Goal: Contribute content: Add original content to the website for others to see

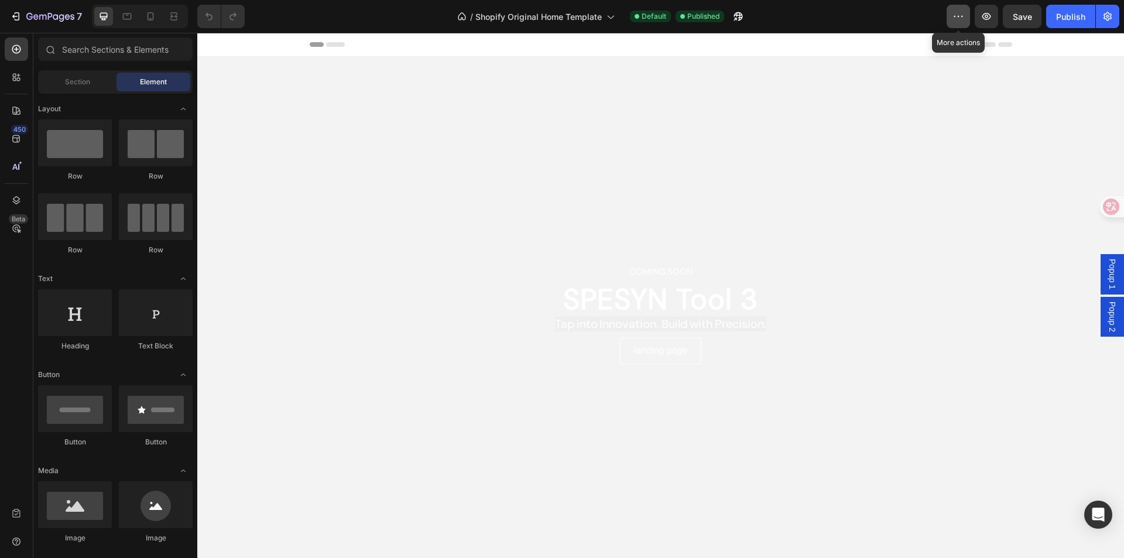
click at [959, 11] on icon "button" at bounding box center [959, 17] width 12 height 12
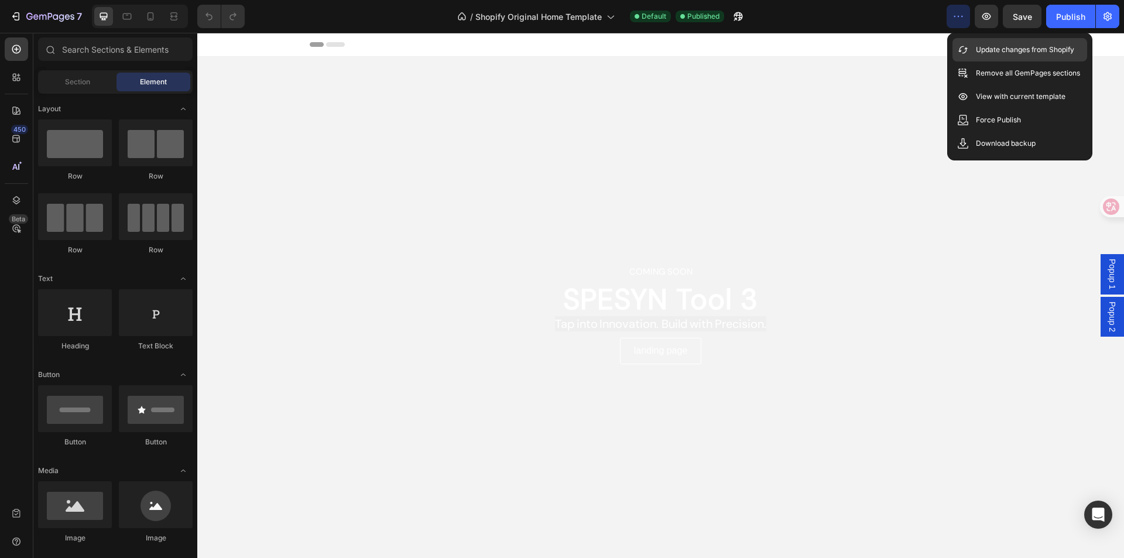
click at [979, 45] on p "Update changes from Shopify" at bounding box center [1025, 50] width 98 height 12
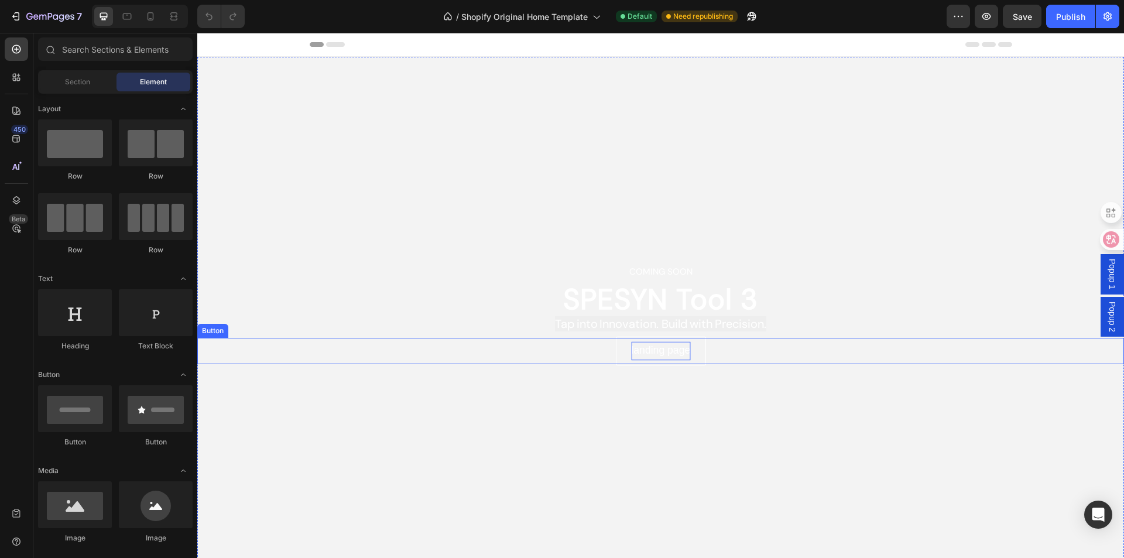
click at [651, 347] on p "landing page" at bounding box center [660, 351] width 59 height 19
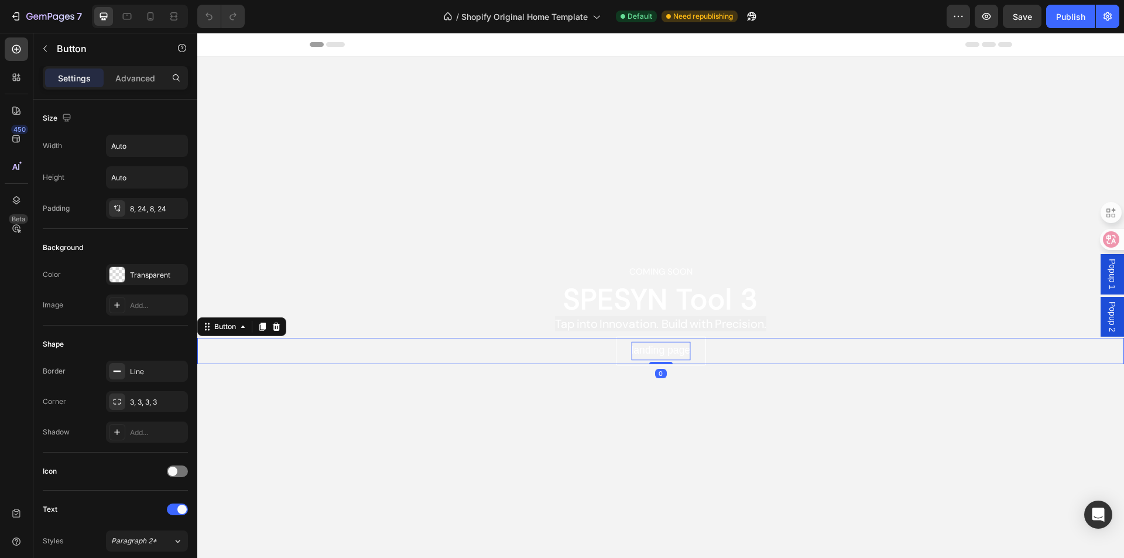
click at [651, 347] on p "landing page" at bounding box center [660, 351] width 59 height 19
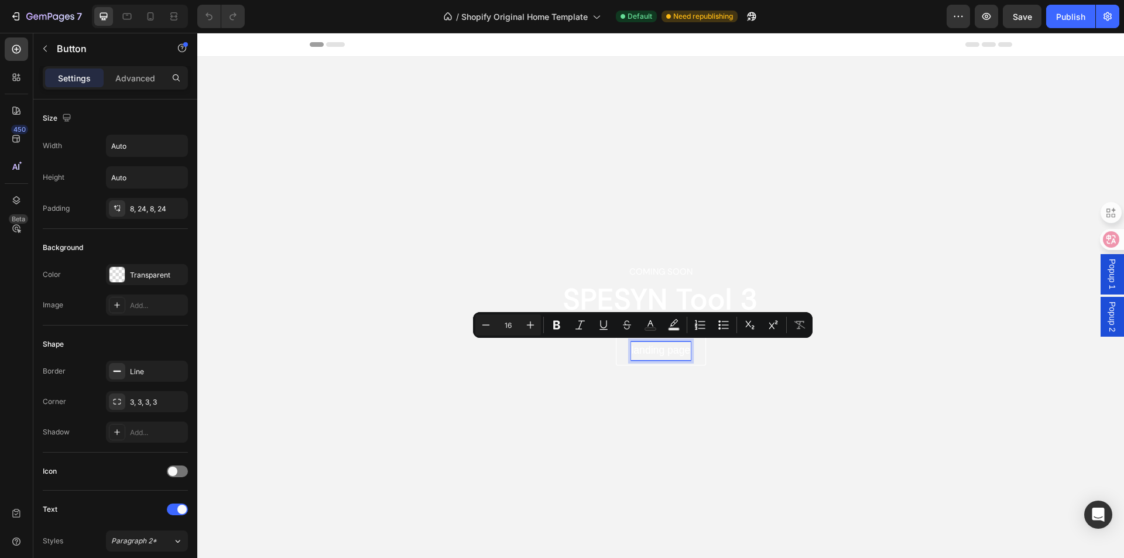
click at [663, 349] on p "landing page" at bounding box center [660, 351] width 59 height 19
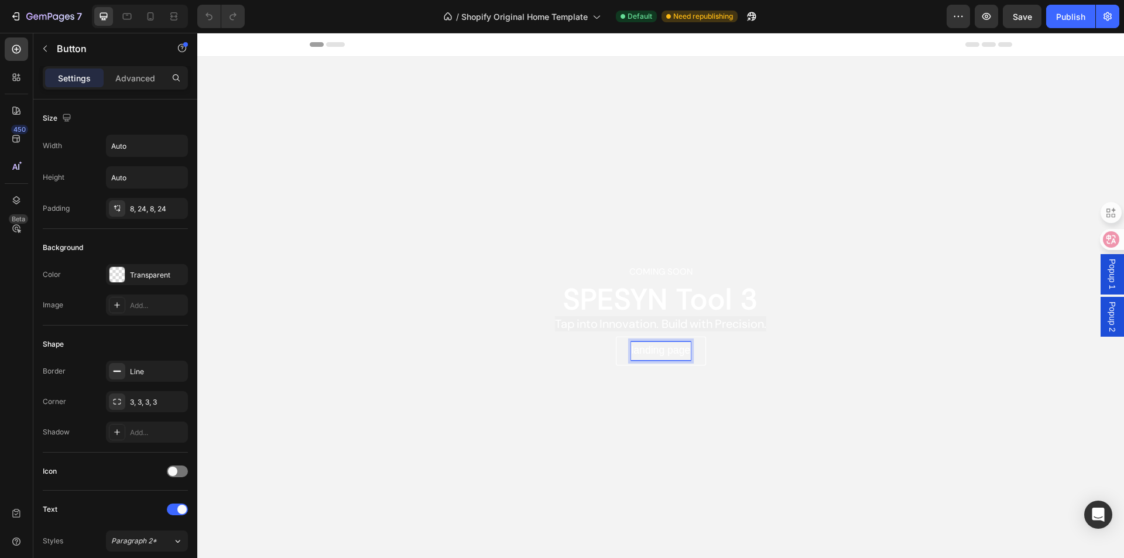
click at [663, 349] on p "landing page" at bounding box center [660, 351] width 59 height 19
click at [880, 404] on div "Overlay" at bounding box center [660, 314] width 927 height 515
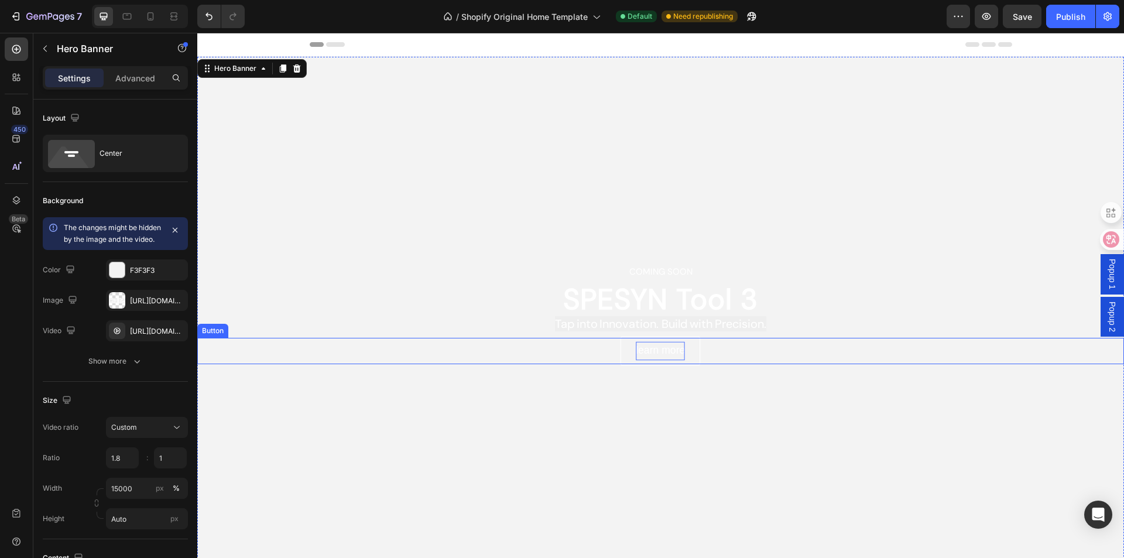
click at [639, 343] on p "Learn more" at bounding box center [660, 351] width 49 height 19
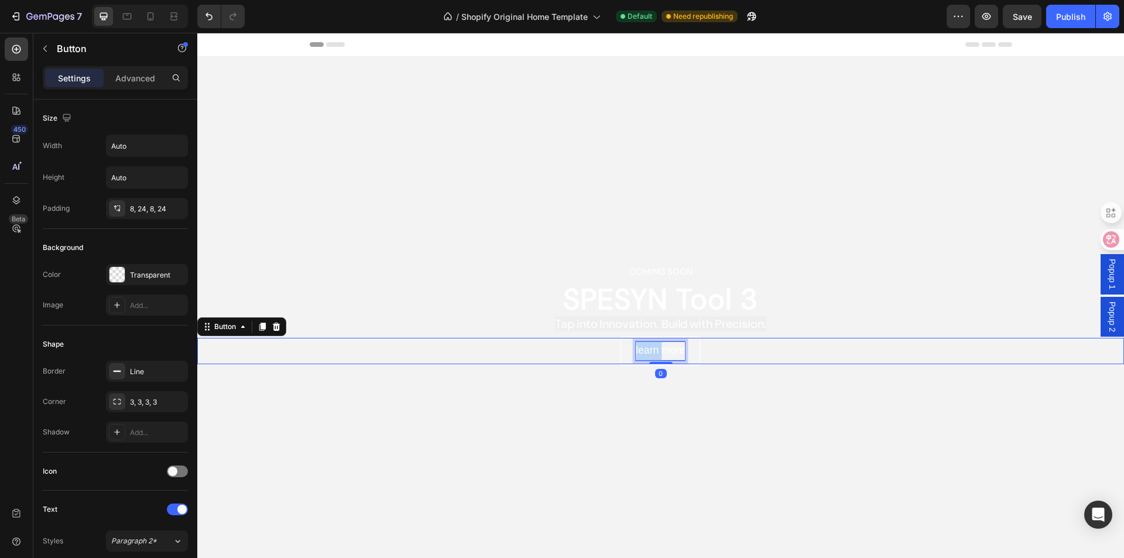
click at [638, 345] on p "Learn more" at bounding box center [660, 351] width 49 height 19
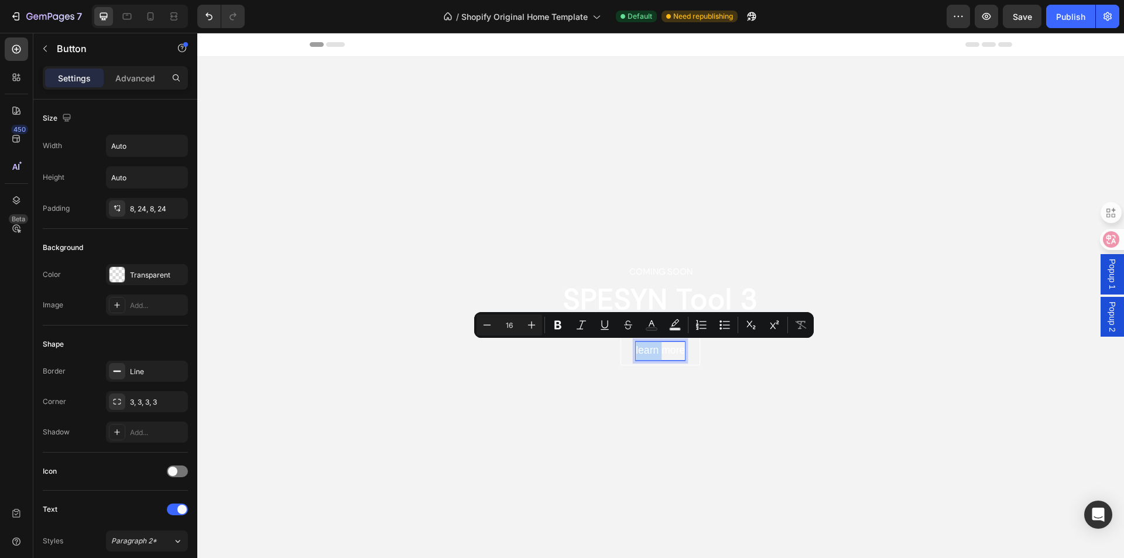
click at [636, 345] on p "Learn more" at bounding box center [660, 351] width 49 height 19
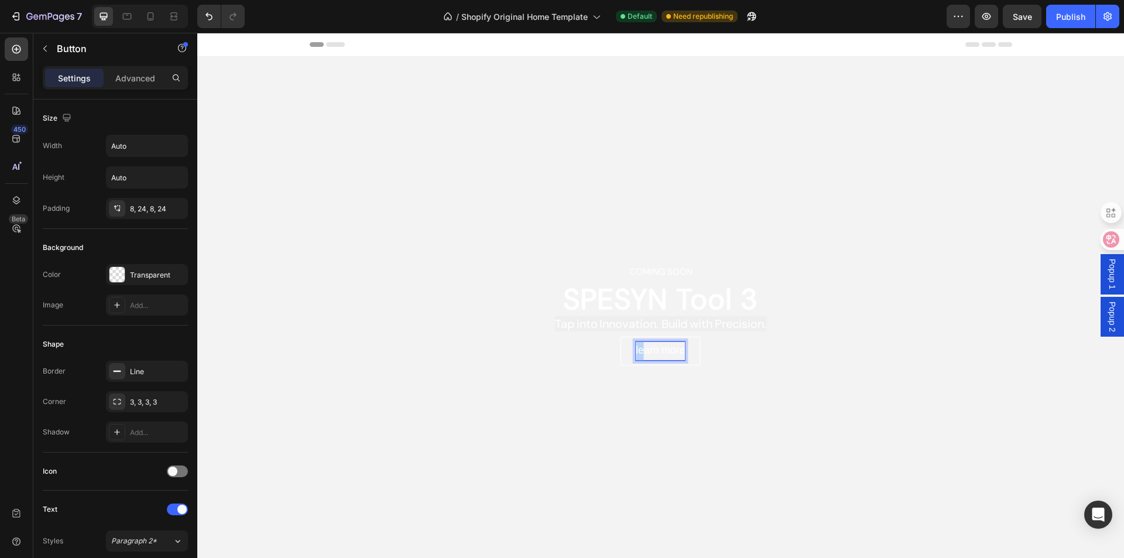
drag, startPoint x: 637, startPoint y: 346, endPoint x: 631, endPoint y: 347, distance: 6.5
click at [631, 347] on link "Learn more" at bounding box center [661, 351] width 80 height 29
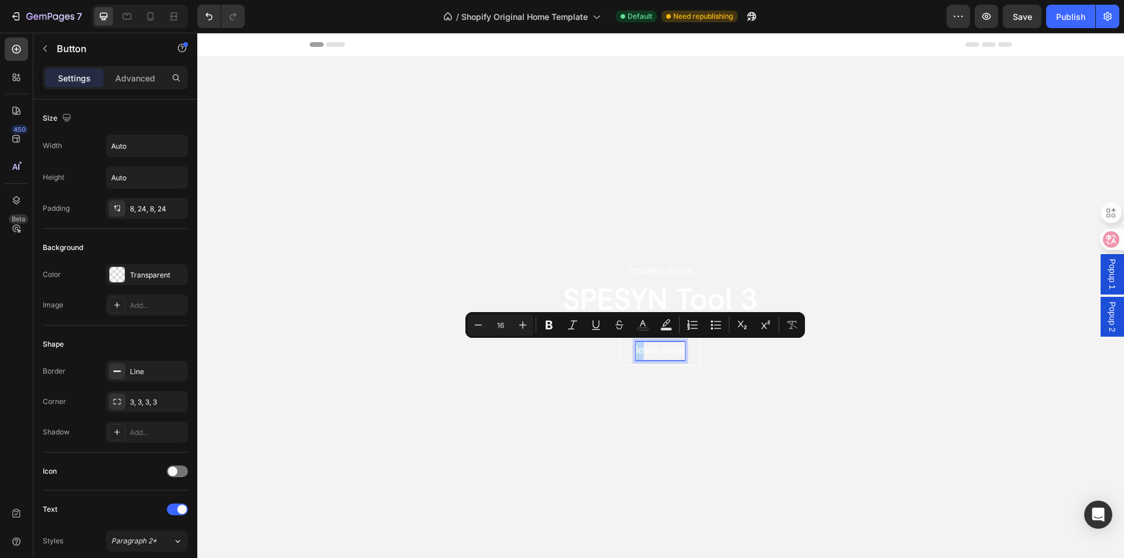
click at [636, 347] on p "Learn more" at bounding box center [660, 351] width 49 height 19
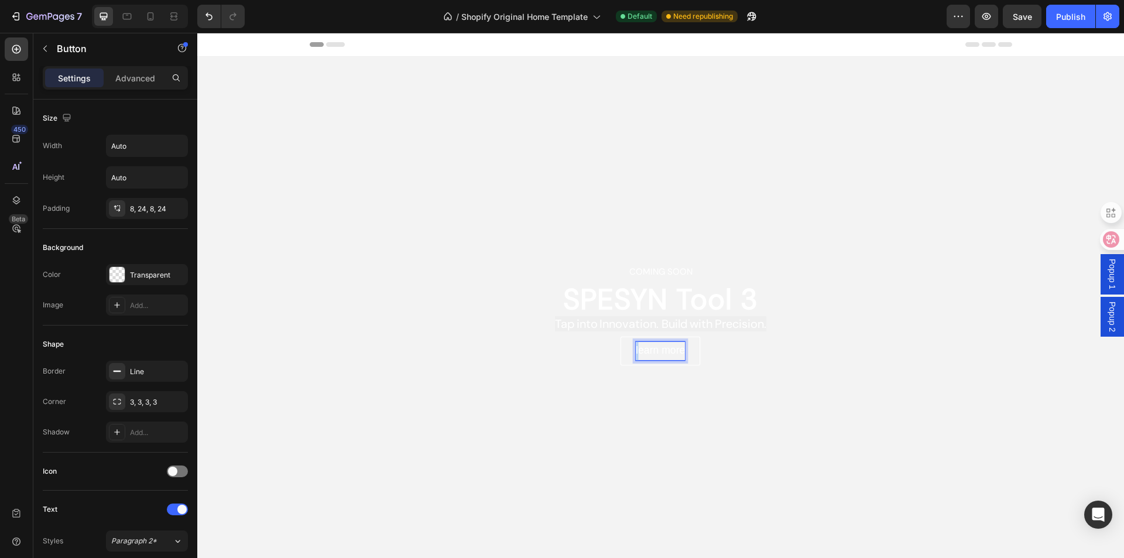
click at [631, 348] on link "Learn more" at bounding box center [661, 351] width 80 height 29
click at [729, 360] on div "Learn more Button 0" at bounding box center [660, 351] width 927 height 26
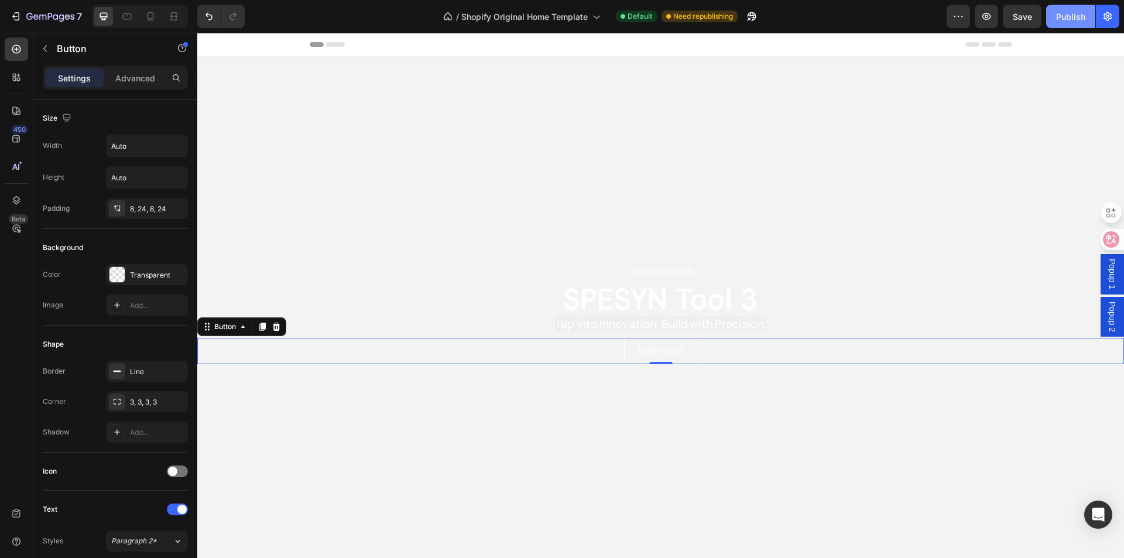
click at [1071, 17] on div "Publish" at bounding box center [1070, 17] width 29 height 12
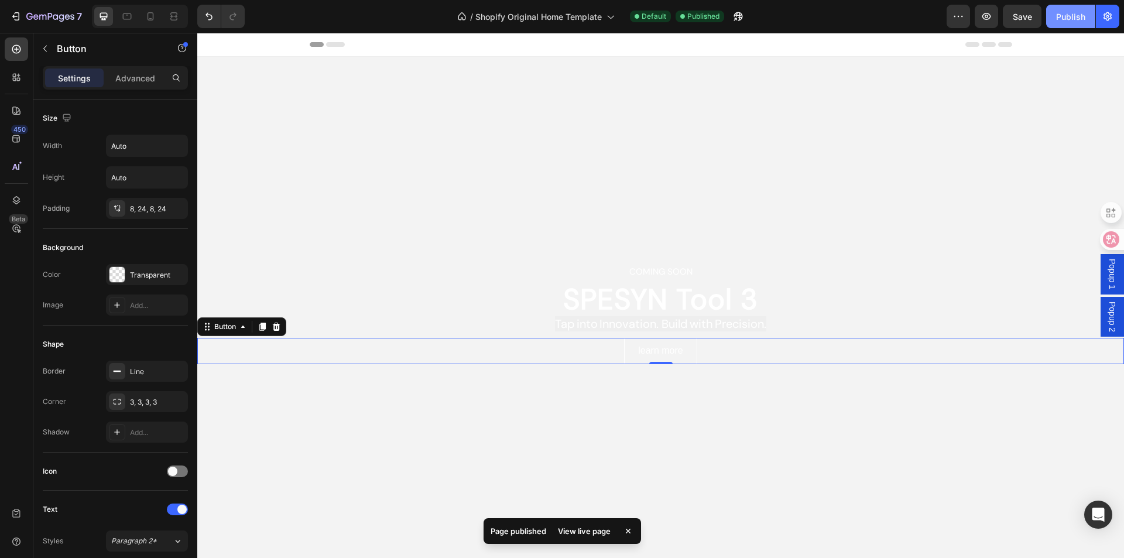
click at [1071, 17] on div "Publish" at bounding box center [1070, 17] width 29 height 12
click at [14, 13] on icon "button" at bounding box center [16, 17] width 12 height 12
